Goal: Check status: Check status

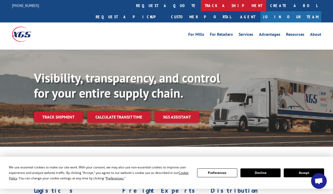
click at [201, 4] on link "track a shipment" at bounding box center [233, 5] width 65 height 11
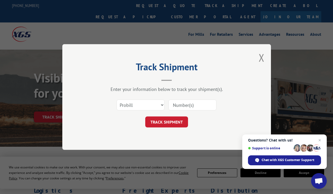
click at [181, 106] on input at bounding box center [192, 104] width 48 height 11
paste input "14906739"
type input "14906739"
click at [149, 103] on select "Select category... Probill BOL PO" at bounding box center [140, 104] width 48 height 11
select select "po"
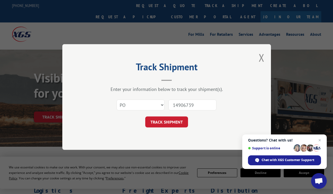
drag, startPoint x: 195, startPoint y: 103, endPoint x: 164, endPoint y: 103, distance: 30.8
click at [164, 103] on div "Select category... Probill BOL PO 14906739" at bounding box center [166, 104] width 156 height 17
type input "201589"
click at [162, 121] on button "TRACK SHIPMENT" at bounding box center [166, 121] width 43 height 11
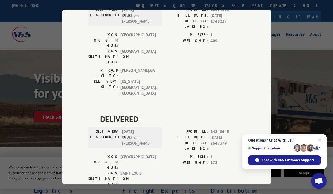
scroll to position [60, 0]
